Goal: Check status: Check status

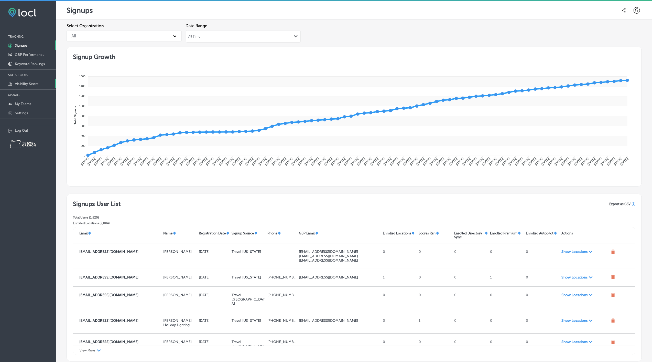
click at [31, 84] on p "Visibility Score" at bounding box center [27, 84] width 24 height 4
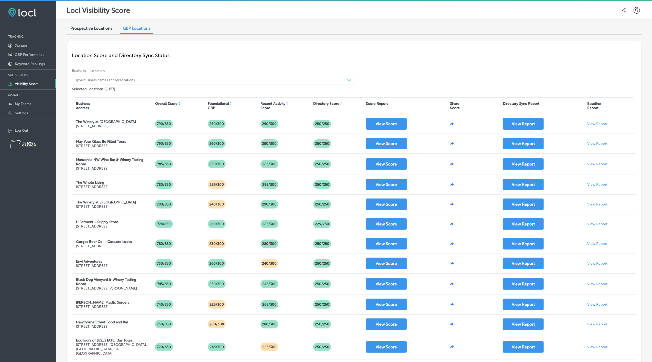
click at [81, 29] on span "Prospective Locations" at bounding box center [91, 28] width 42 height 5
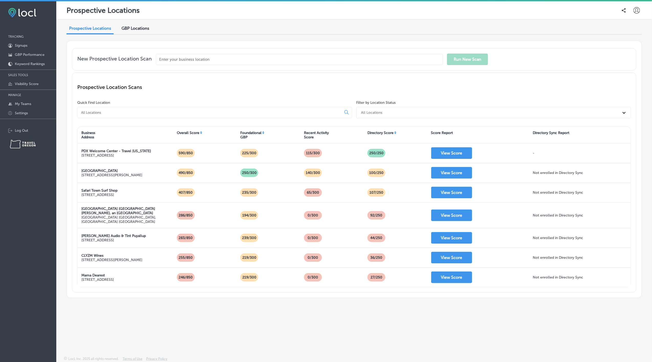
click at [135, 113] on input at bounding box center [211, 112] width 260 height 5
click at [32, 56] on p "GBP Performance" at bounding box center [30, 54] width 30 height 4
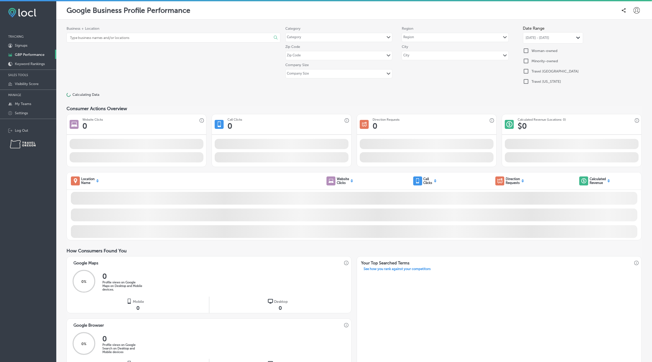
click at [549, 36] on span "[DATE] - [DATE]" at bounding box center [538, 38] width 24 height 4
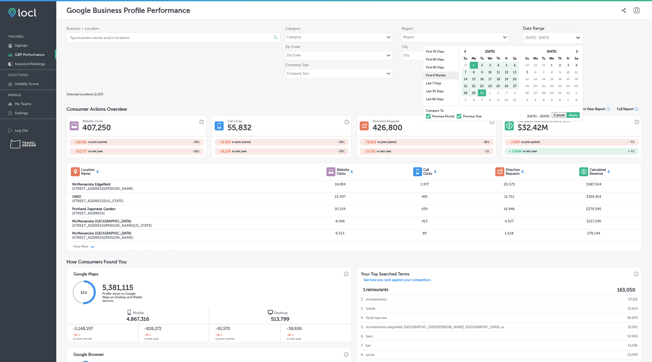
click at [434, 75] on li "First 6 Months" at bounding box center [441, 75] width 36 height 8
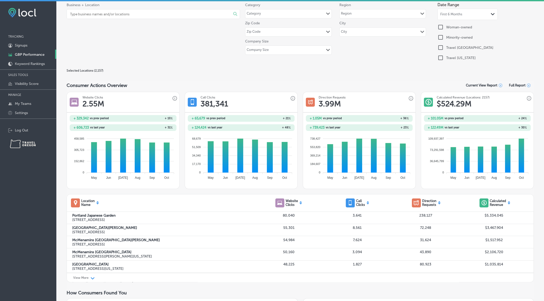
scroll to position [22, 0]
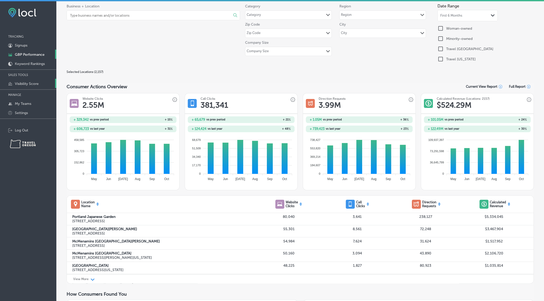
click at [35, 83] on p "Visibility Score" at bounding box center [27, 84] width 24 height 4
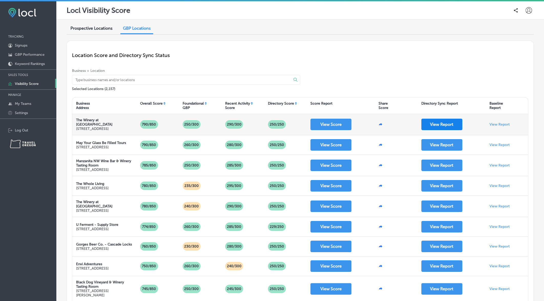
click at [447, 124] on button "View Report" at bounding box center [441, 125] width 41 height 12
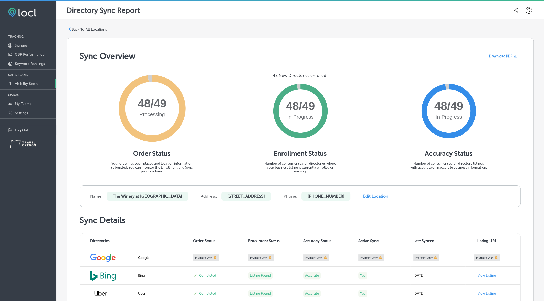
click at [31, 87] on link "Visibility Score" at bounding box center [28, 83] width 56 height 9
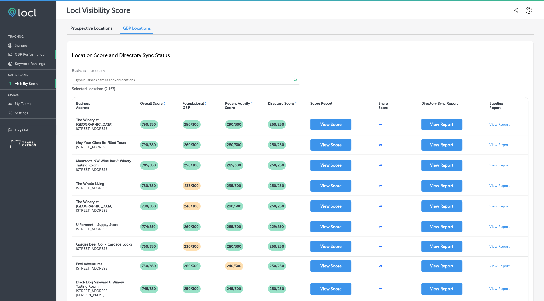
click at [25, 55] on p "GBP Performance" at bounding box center [30, 54] width 30 height 4
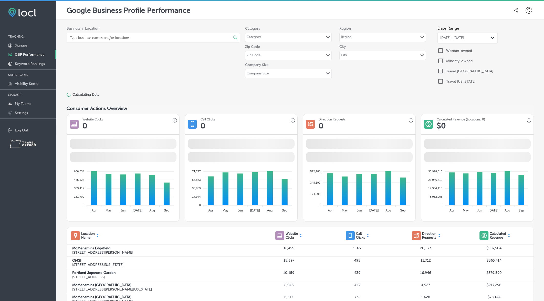
click at [464, 38] on span "[DATE] - [DATE]" at bounding box center [452, 38] width 24 height 4
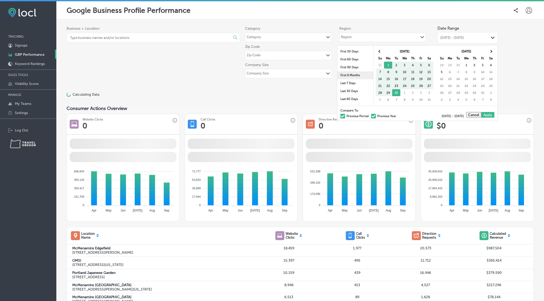
click at [357, 74] on li "First 6 Months" at bounding box center [355, 75] width 36 height 8
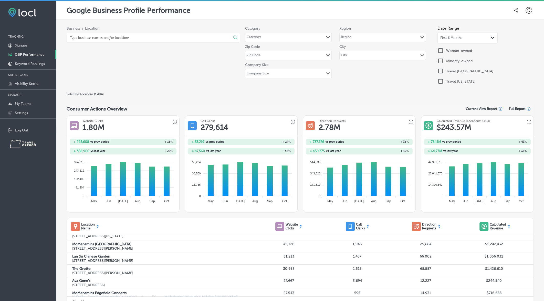
click at [204, 74] on div "Business + Location Select All Clear All 1 ( 2 ) Path Created with Sketch. 100.…" at bounding box center [300, 55] width 467 height 65
